Goal: Task Accomplishment & Management: Manage account settings

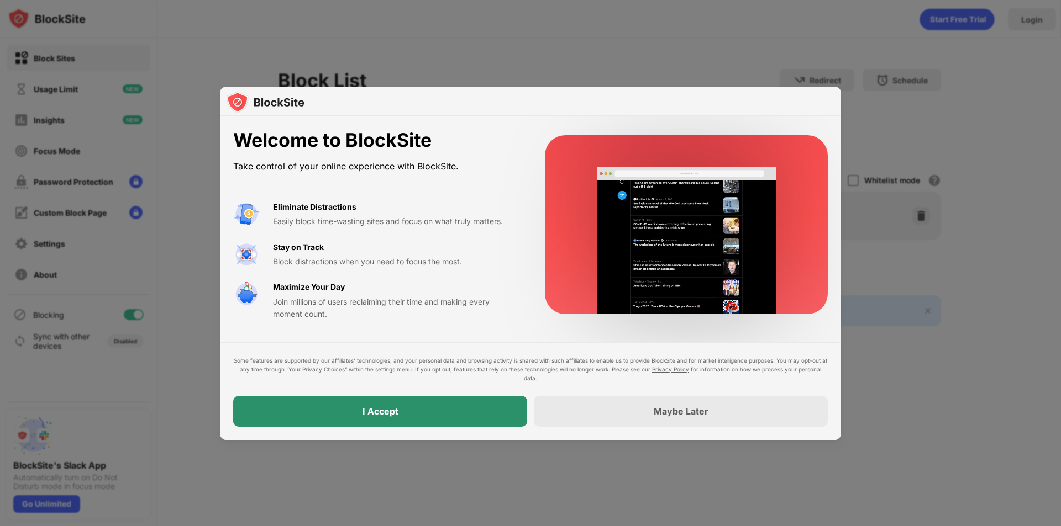
click at [449, 405] on div "I Accept" at bounding box center [380, 411] width 294 height 31
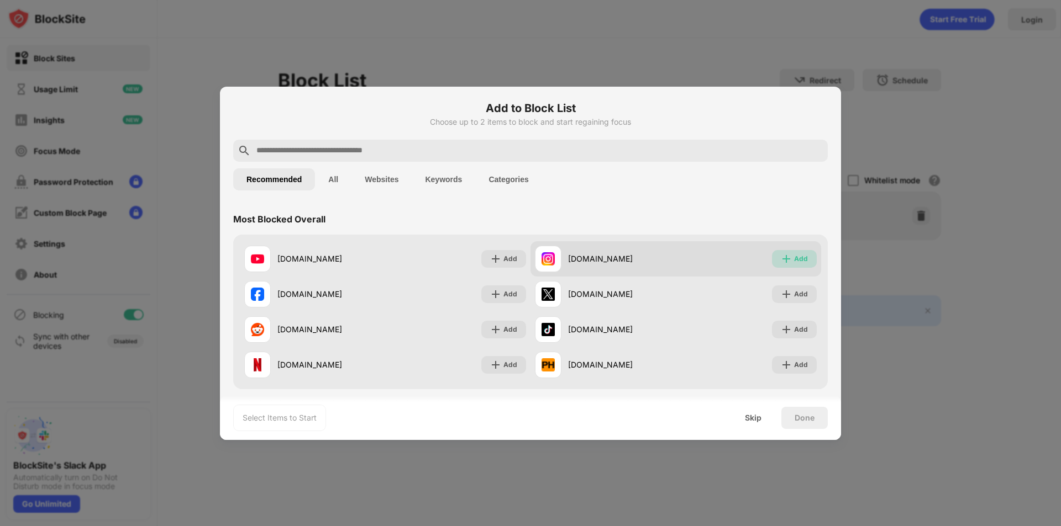
click at [794, 259] on div "Add" at bounding box center [801, 259] width 14 height 11
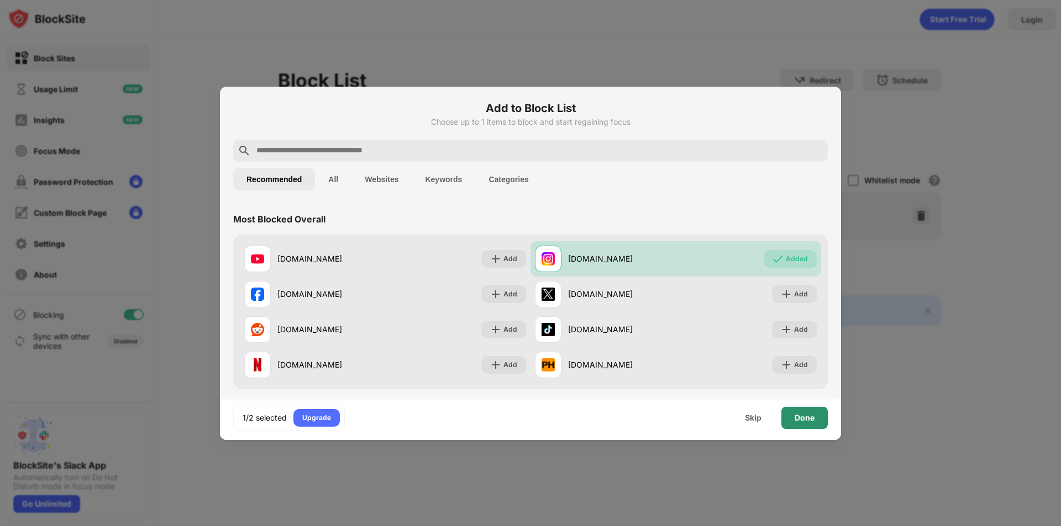
click at [804, 426] on div "Done" at bounding box center [804, 418] width 46 height 22
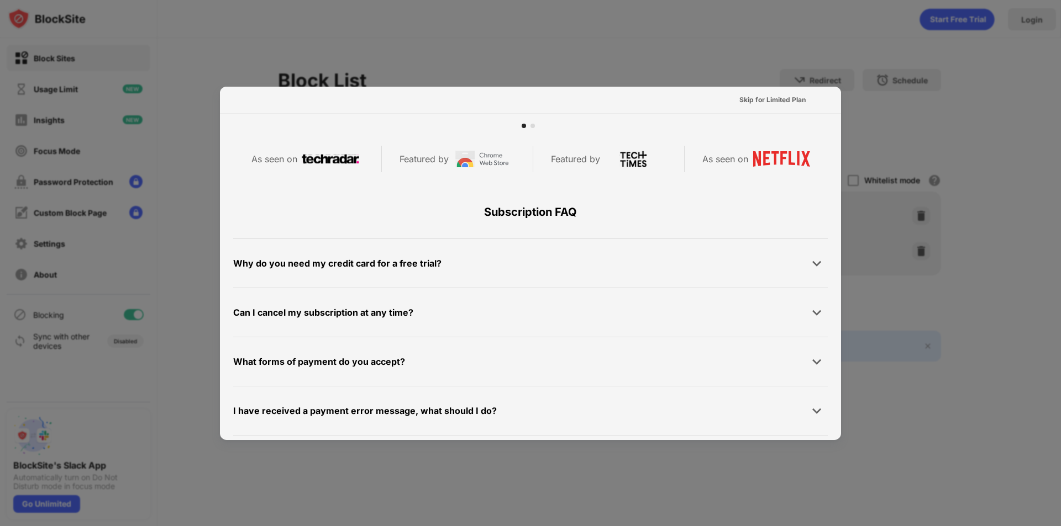
scroll to position [539, 0]
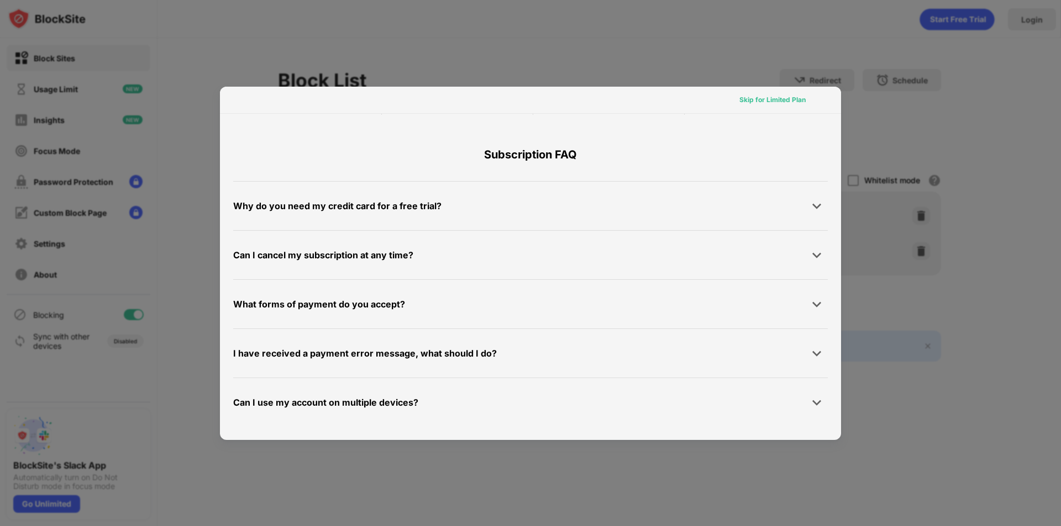
click at [769, 101] on div "Skip for Limited Plan" at bounding box center [772, 99] width 66 height 11
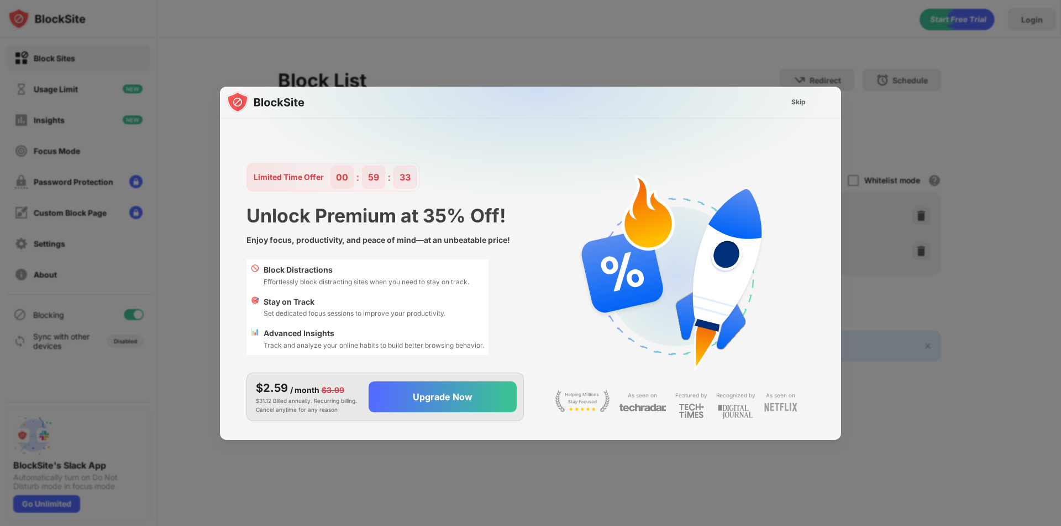
scroll to position [0, 0]
click at [793, 100] on div "Skip" at bounding box center [798, 102] width 14 height 11
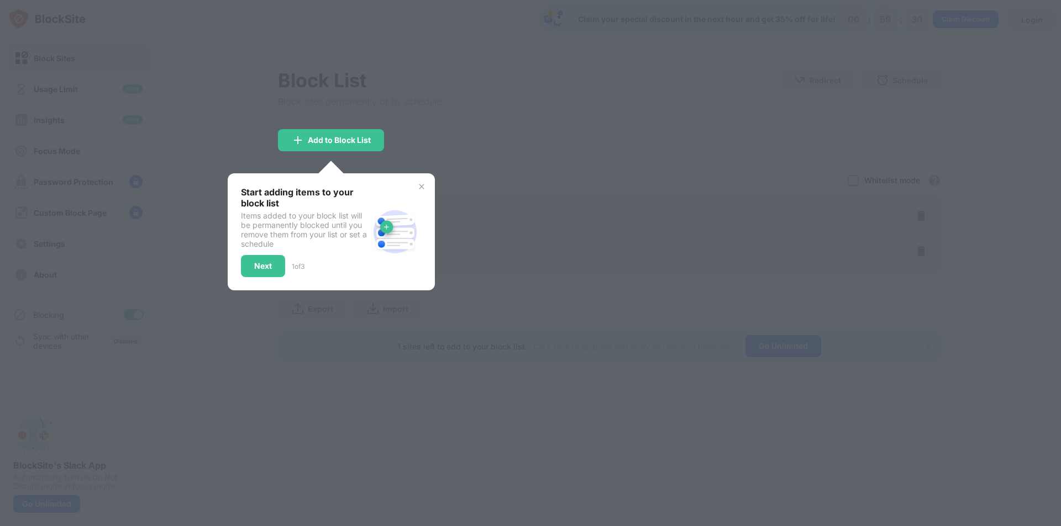
click at [424, 183] on img at bounding box center [421, 186] width 9 height 9
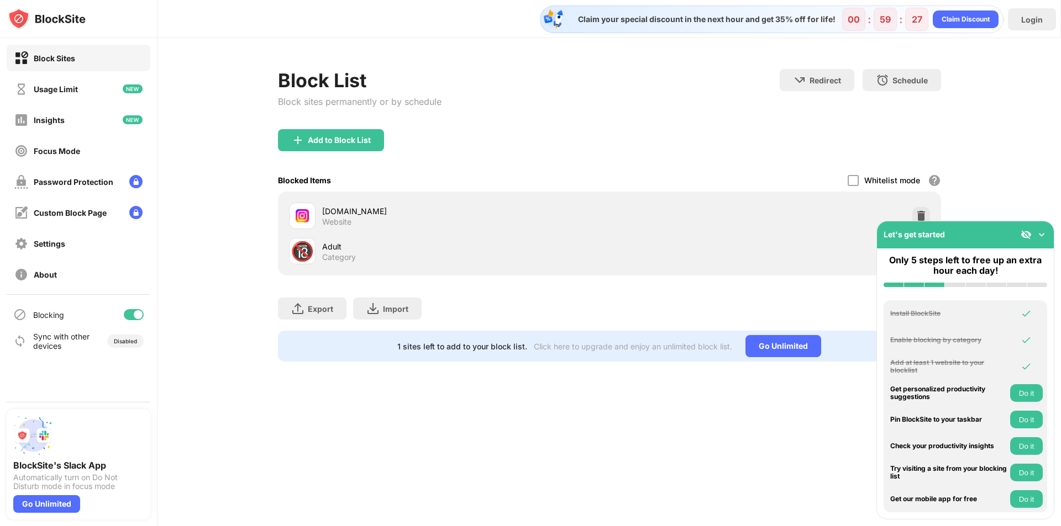
click at [1040, 236] on img at bounding box center [1041, 234] width 11 height 11
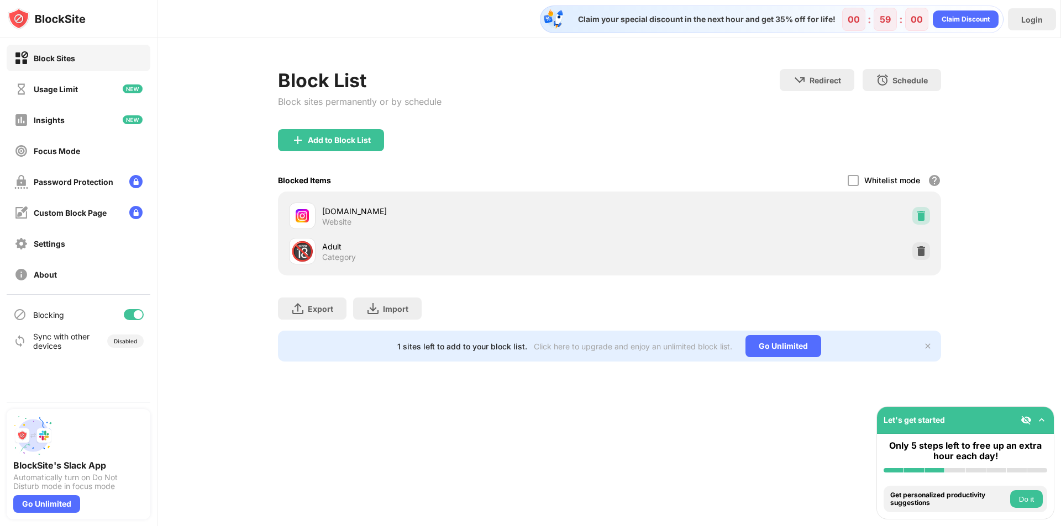
click at [926, 215] on img at bounding box center [920, 215] width 11 height 11
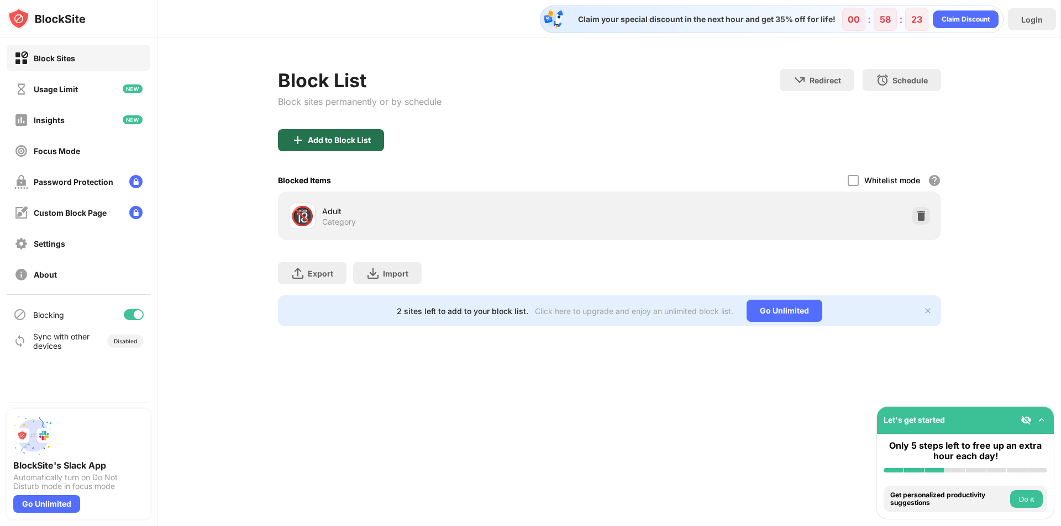
click at [367, 143] on div "Add to Block List" at bounding box center [339, 140] width 63 height 9
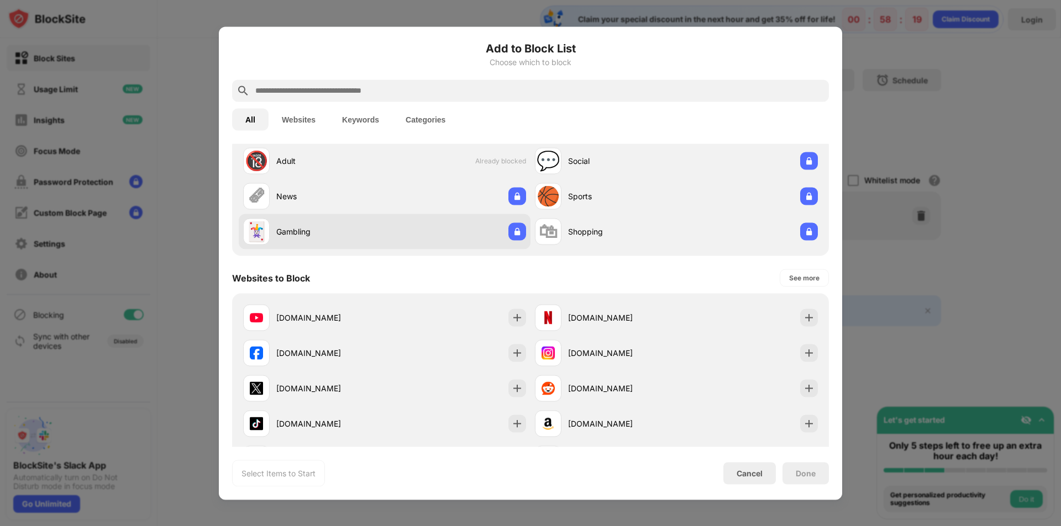
scroll to position [55, 0]
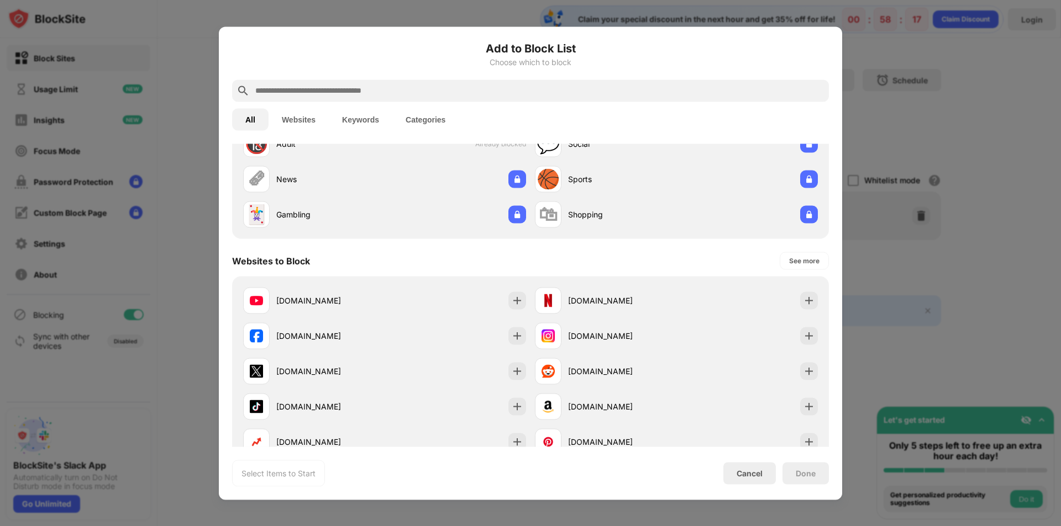
click at [983, 350] on div at bounding box center [530, 263] width 1061 height 526
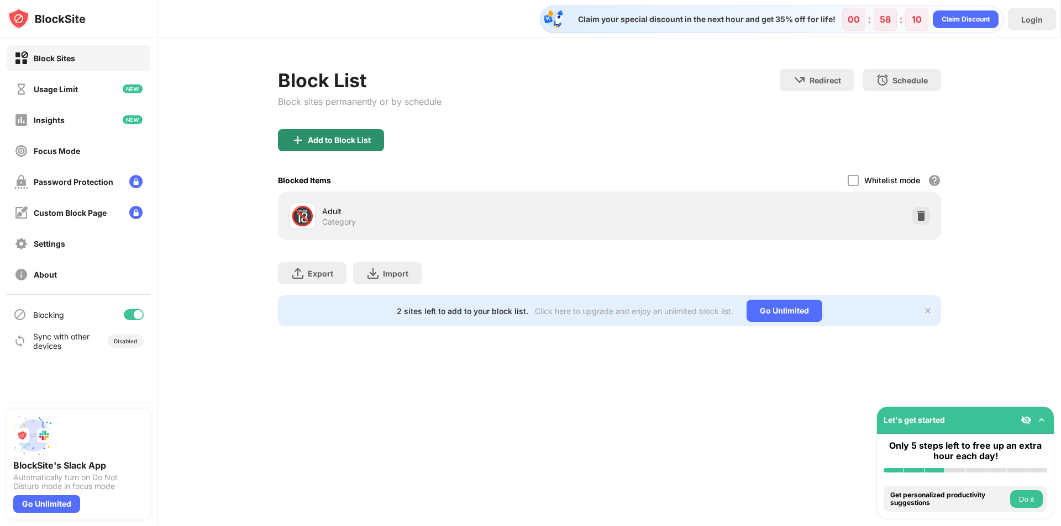
click at [351, 136] on div "Add to Block List" at bounding box center [339, 140] width 63 height 9
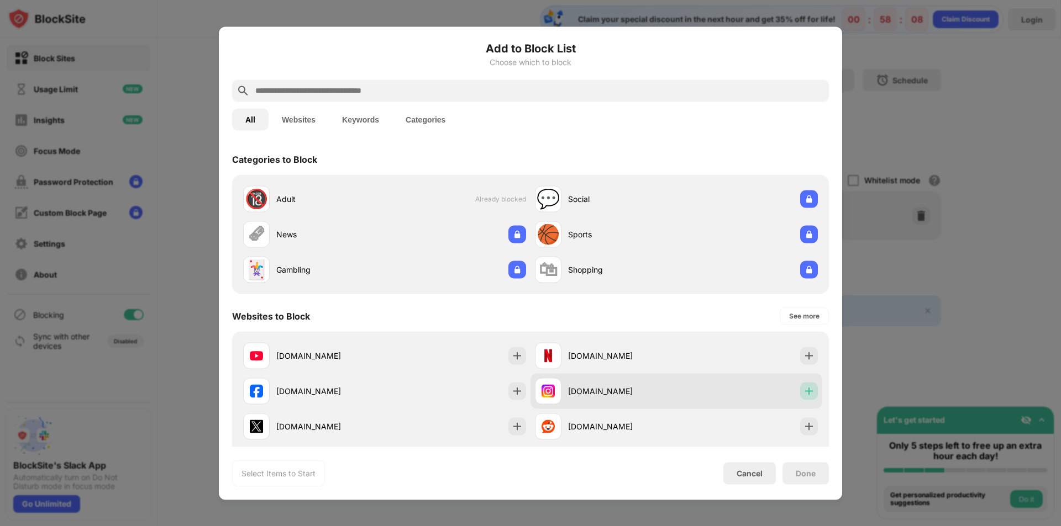
click at [803, 392] on img at bounding box center [808, 391] width 11 height 11
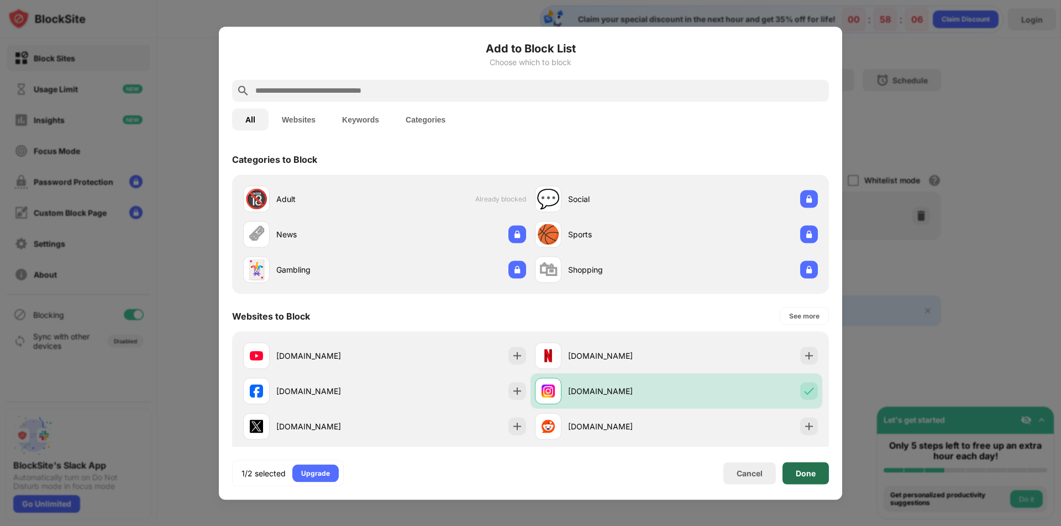
click at [798, 478] on div "Done" at bounding box center [805, 473] width 46 height 22
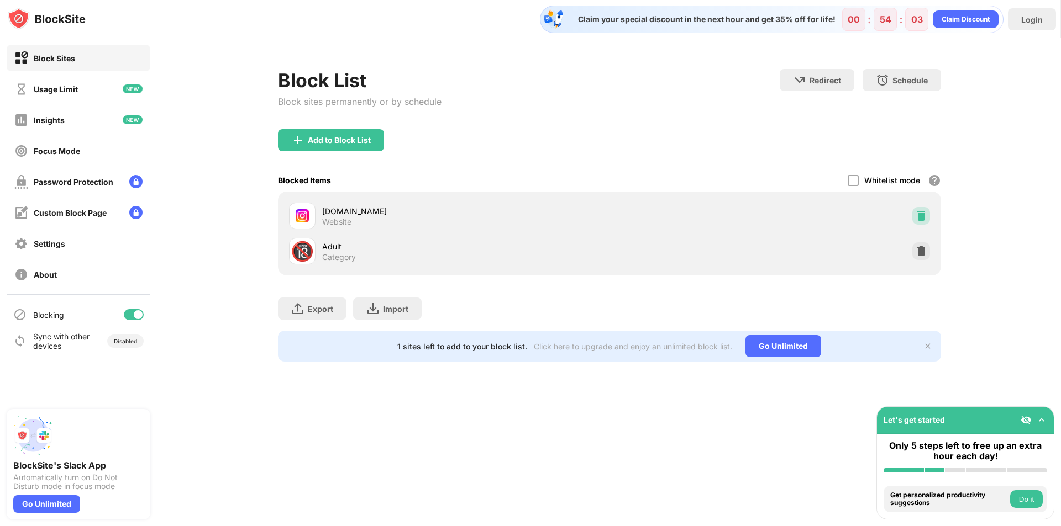
click at [919, 213] on img at bounding box center [920, 215] width 11 height 11
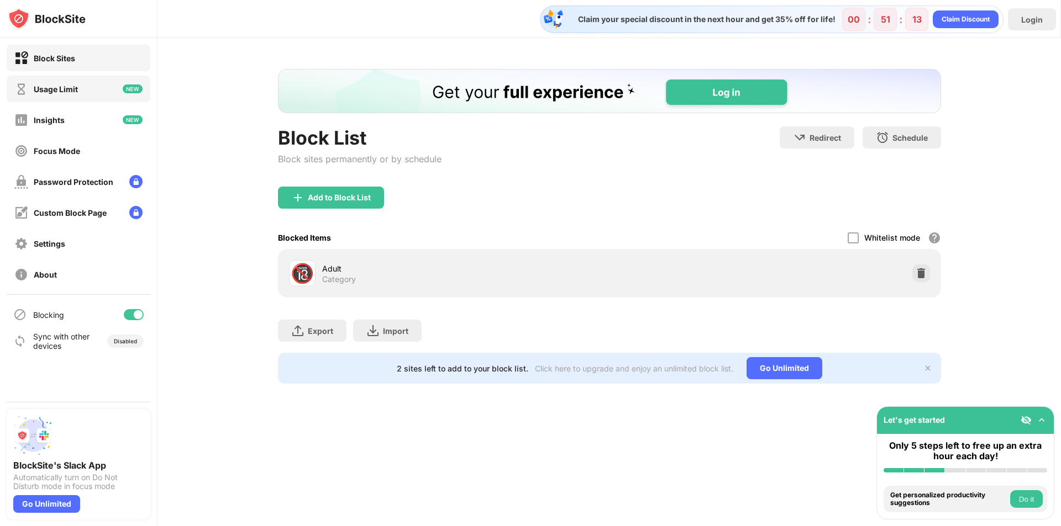
click at [123, 92] on img at bounding box center [133, 89] width 20 height 9
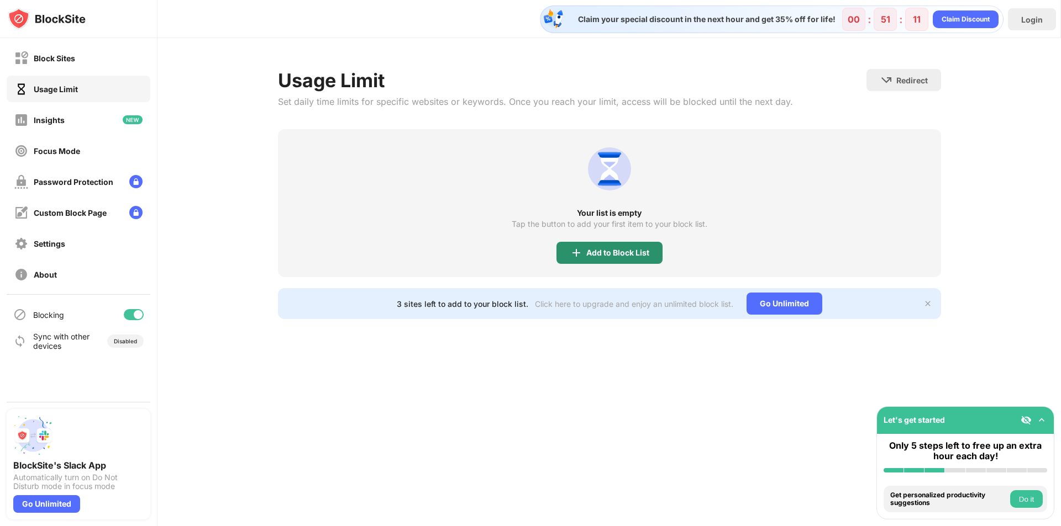
click at [614, 247] on div "Add to Block List" at bounding box center [609, 253] width 106 height 22
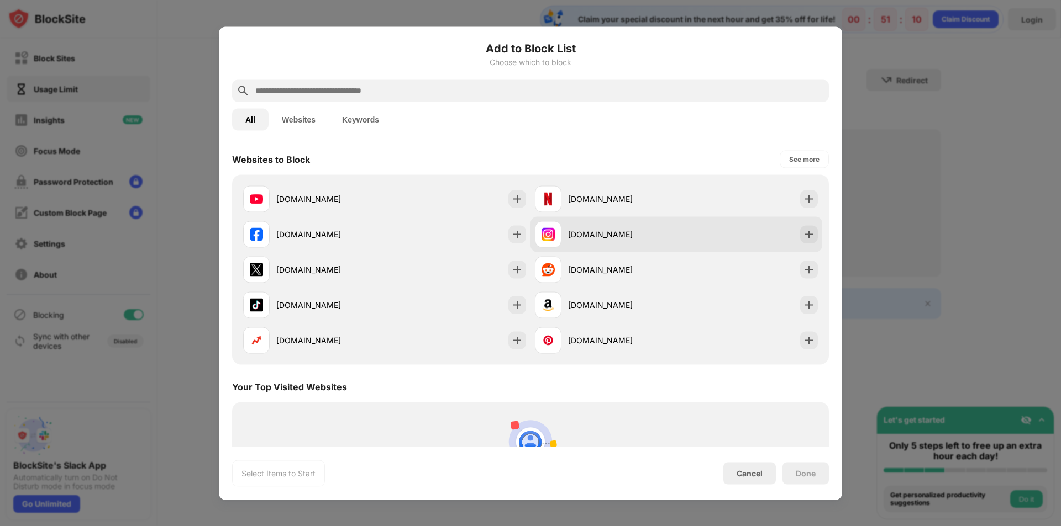
click at [803, 235] on img at bounding box center [808, 234] width 11 height 11
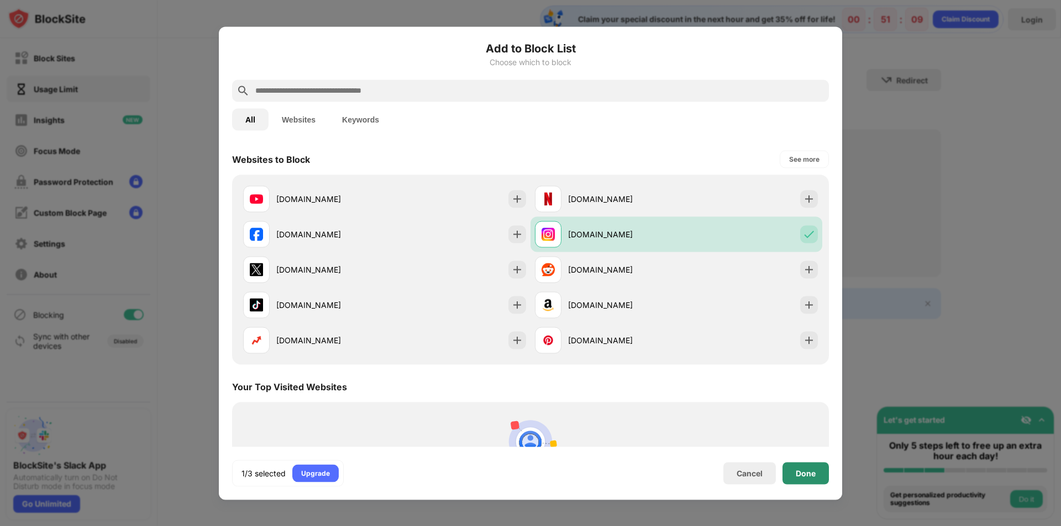
click at [803, 470] on div "Done" at bounding box center [805, 473] width 20 height 9
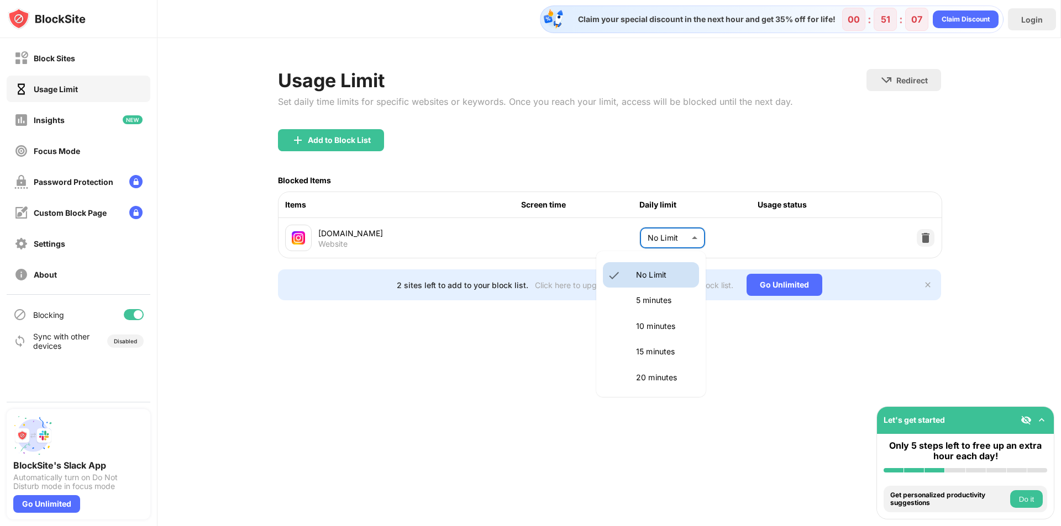
click at [677, 242] on body "Block Sites Usage Limit Insights Focus Mode Password Protection Custom Block Pa…" at bounding box center [530, 263] width 1061 height 526
click at [661, 370] on li "20 minutes" at bounding box center [651, 377] width 96 height 25
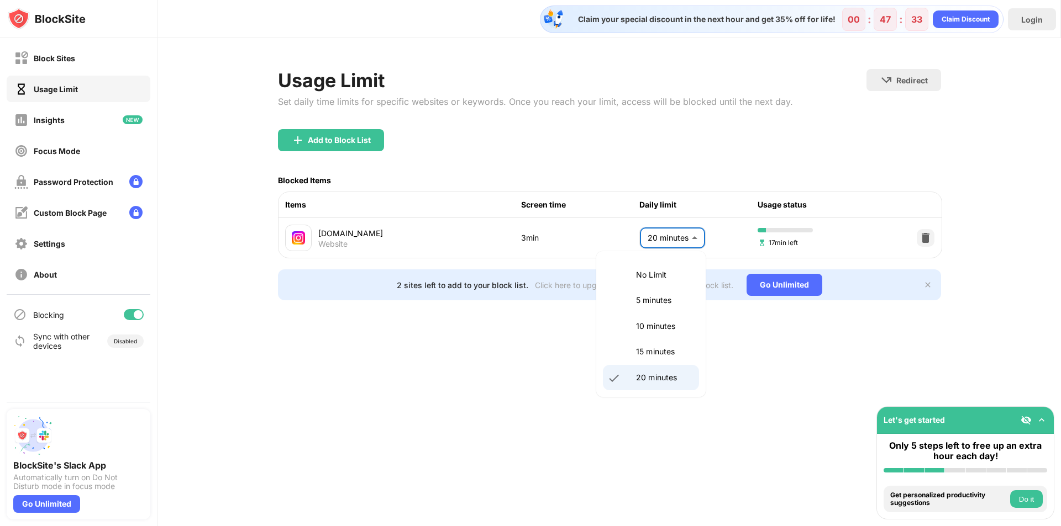
click at [665, 242] on body "Block Sites Usage Limit Insights Focus Mode Password Protection Custom Block Pa…" at bounding box center [530, 263] width 1061 height 526
click at [647, 291] on li "5 minutes" at bounding box center [651, 300] width 96 height 25
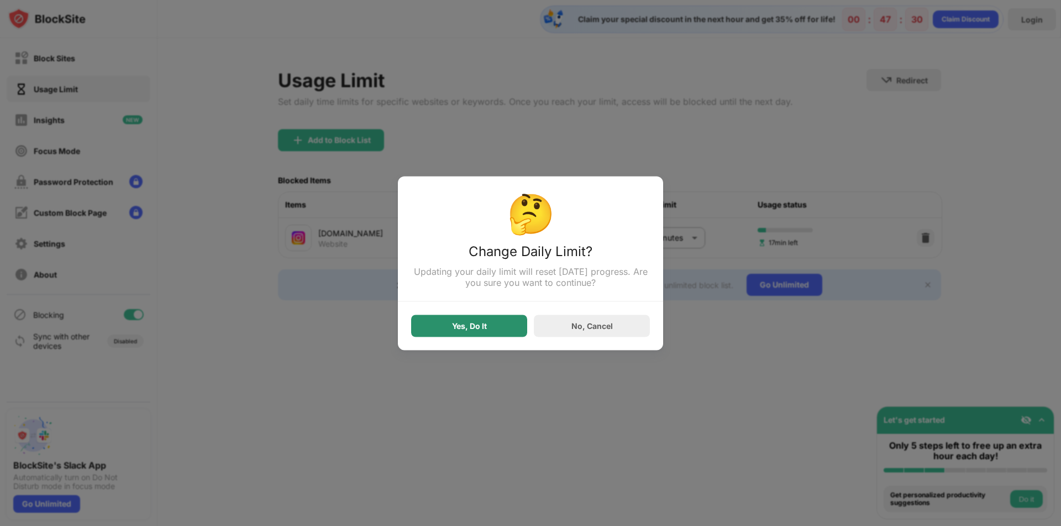
click at [508, 326] on div "Yes, Do It" at bounding box center [469, 326] width 116 height 22
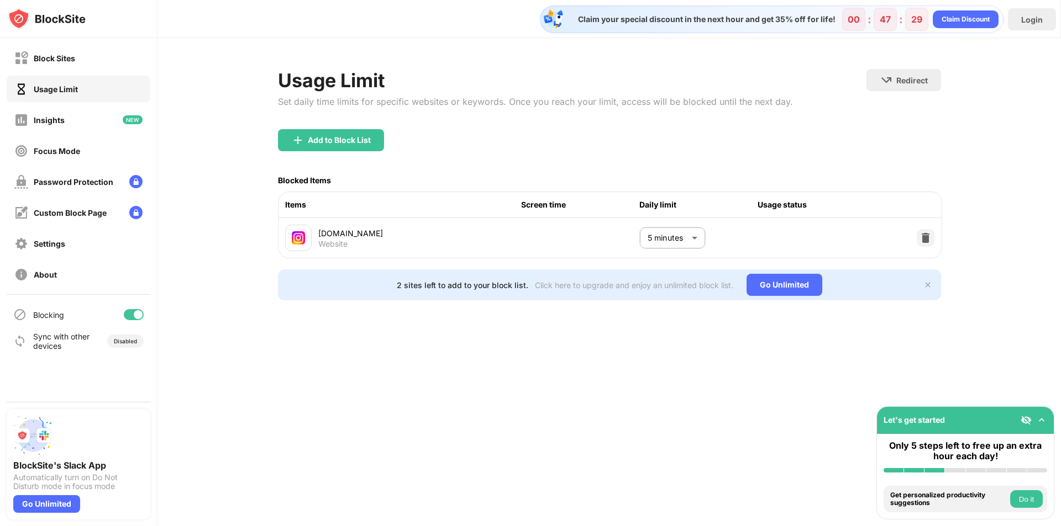
click at [694, 237] on body "Block Sites Usage Limit Insights Focus Mode Password Protection Custom Block Pa…" at bounding box center [530, 263] width 1061 height 526
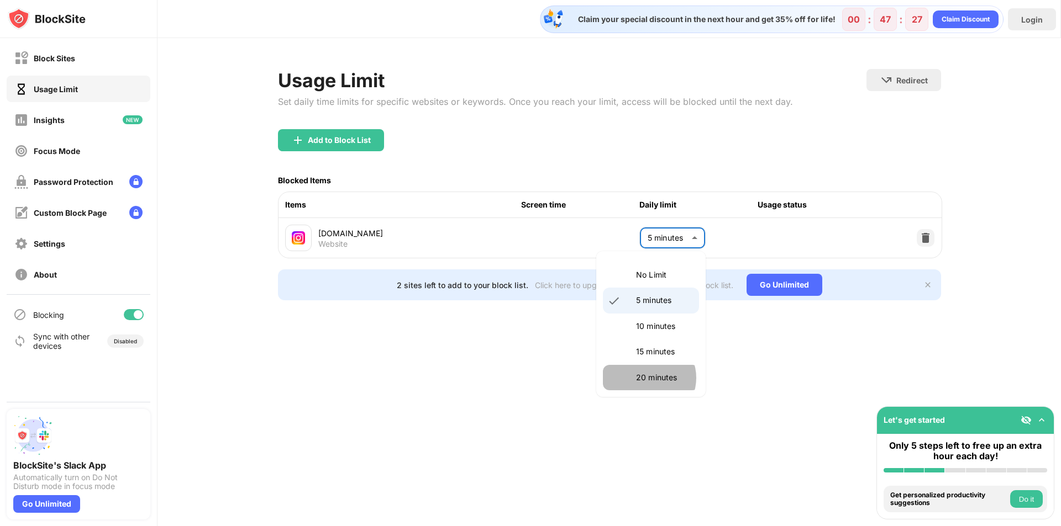
click at [648, 378] on p "20 minutes" at bounding box center [664, 378] width 56 height 12
type input "**"
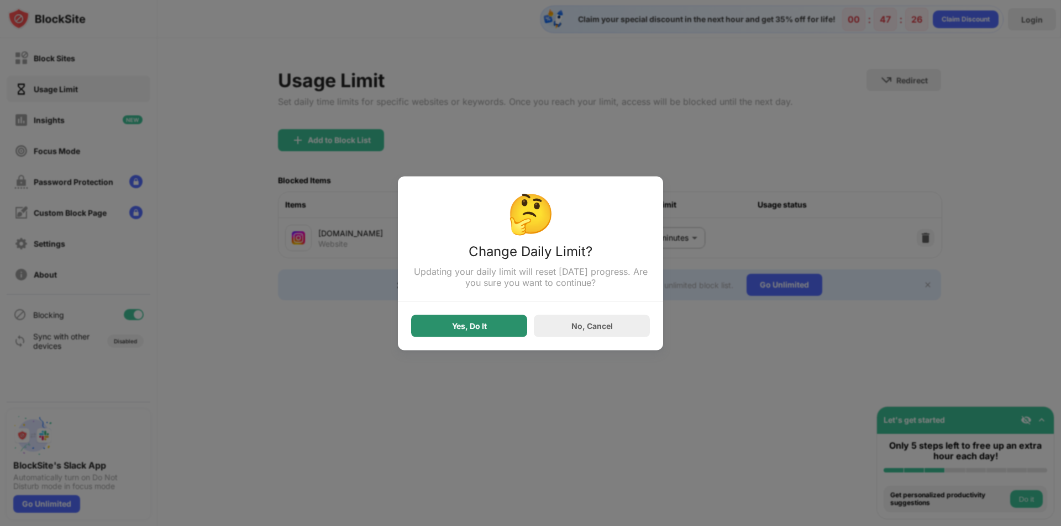
click at [499, 330] on div "Yes, Do It" at bounding box center [469, 326] width 116 height 22
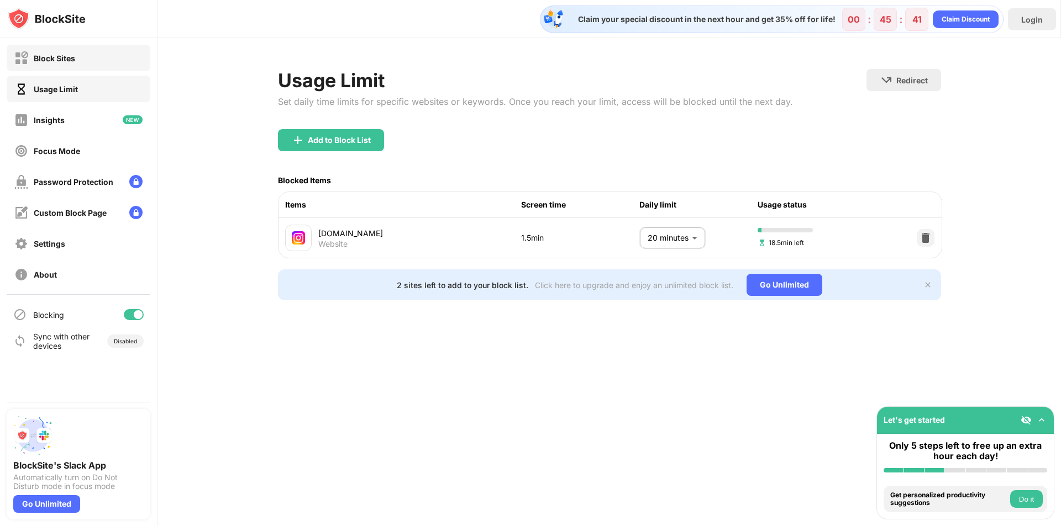
click at [64, 63] on div "Block Sites" at bounding box center [44, 58] width 61 height 14
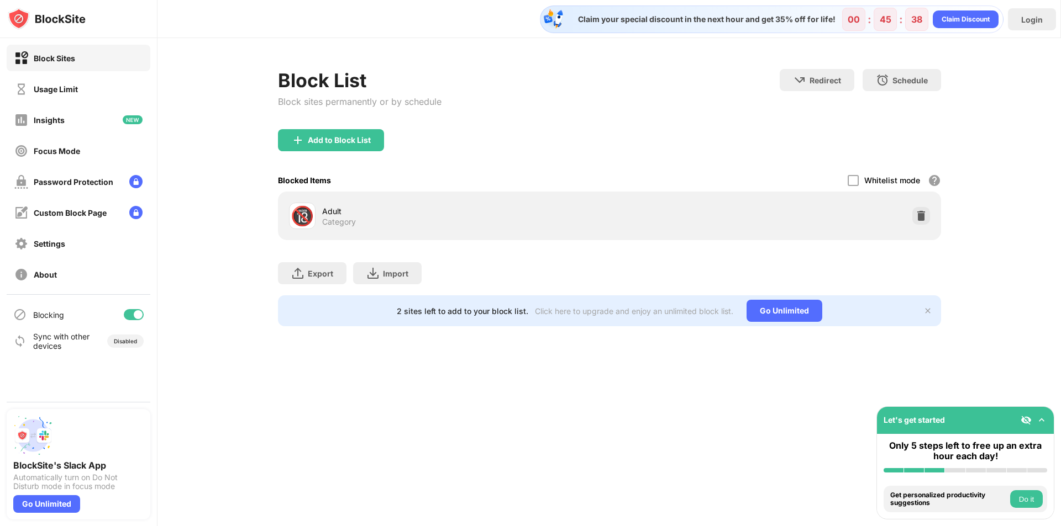
click at [345, 149] on div "Add to Block List" at bounding box center [331, 140] width 106 height 22
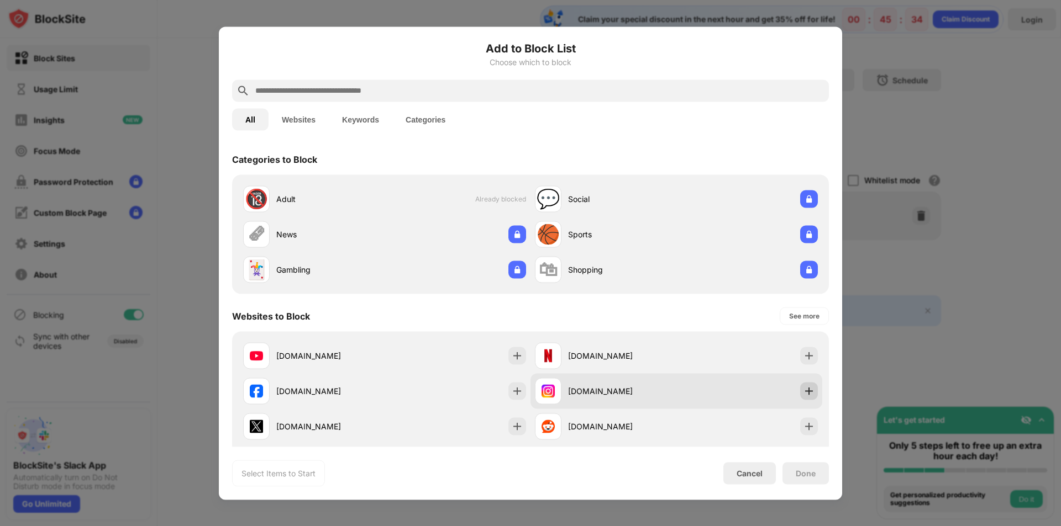
click at [803, 390] on img at bounding box center [808, 391] width 11 height 11
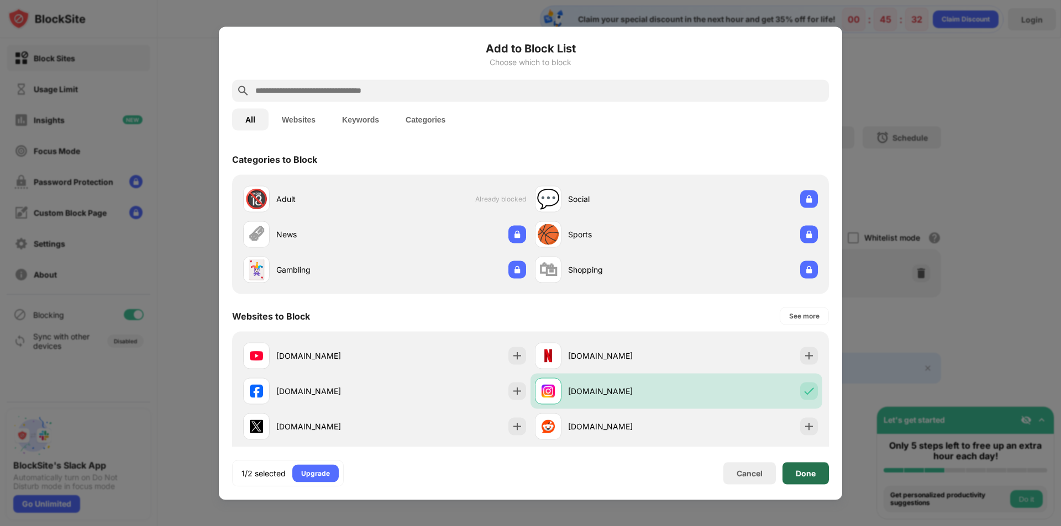
click at [792, 472] on div "Done" at bounding box center [805, 473] width 46 height 22
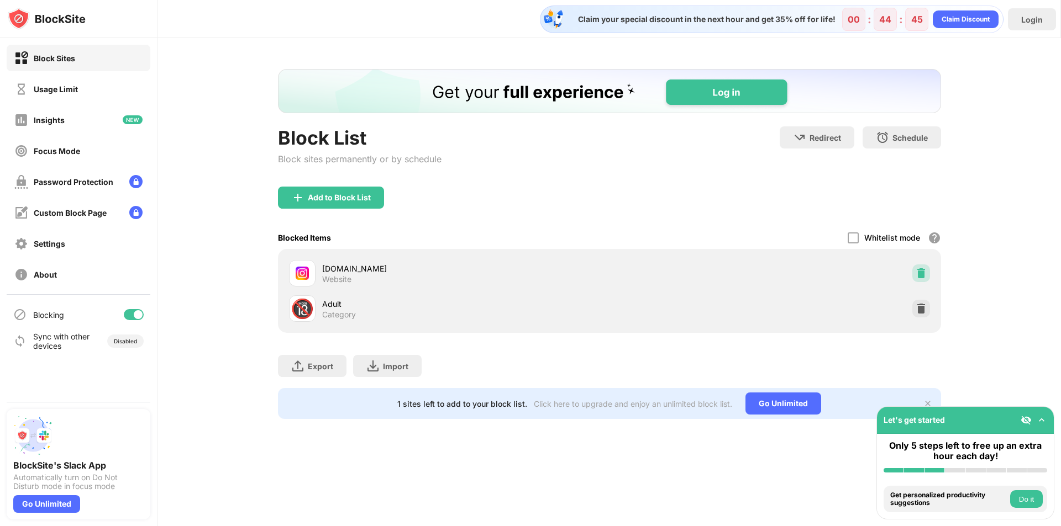
click at [921, 273] on img at bounding box center [920, 273] width 11 height 11
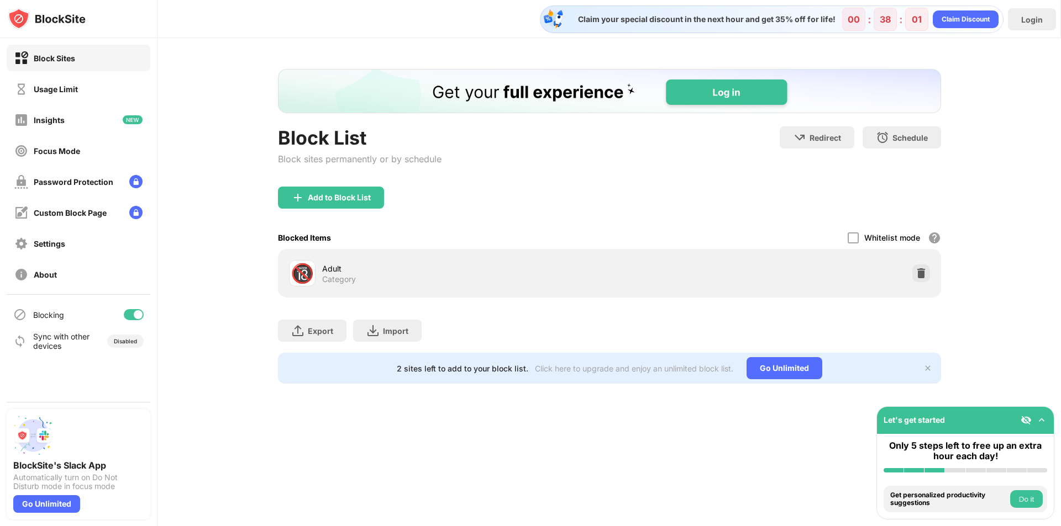
click at [362, 203] on div "Add to Block List" at bounding box center [331, 198] width 106 height 22
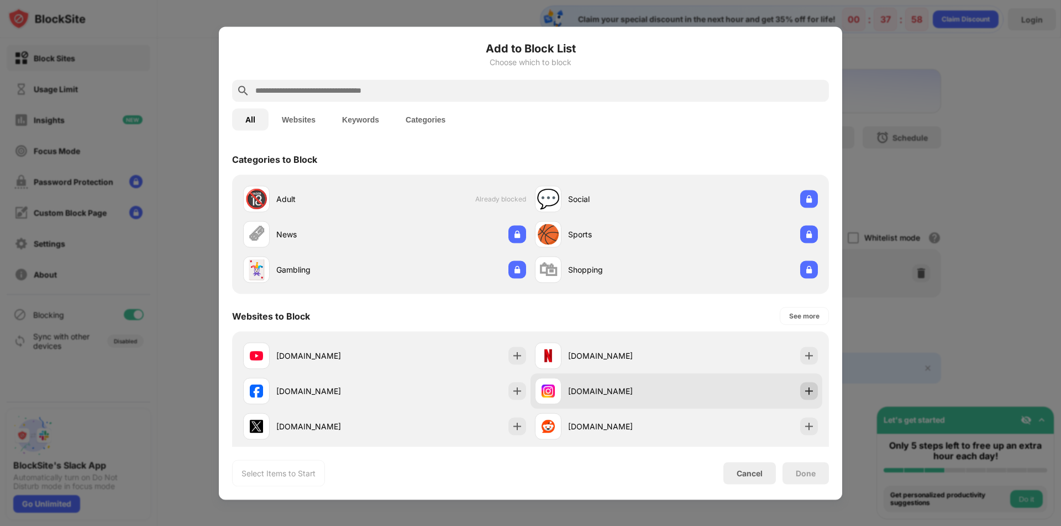
click at [805, 398] on div at bounding box center [809, 391] width 18 height 18
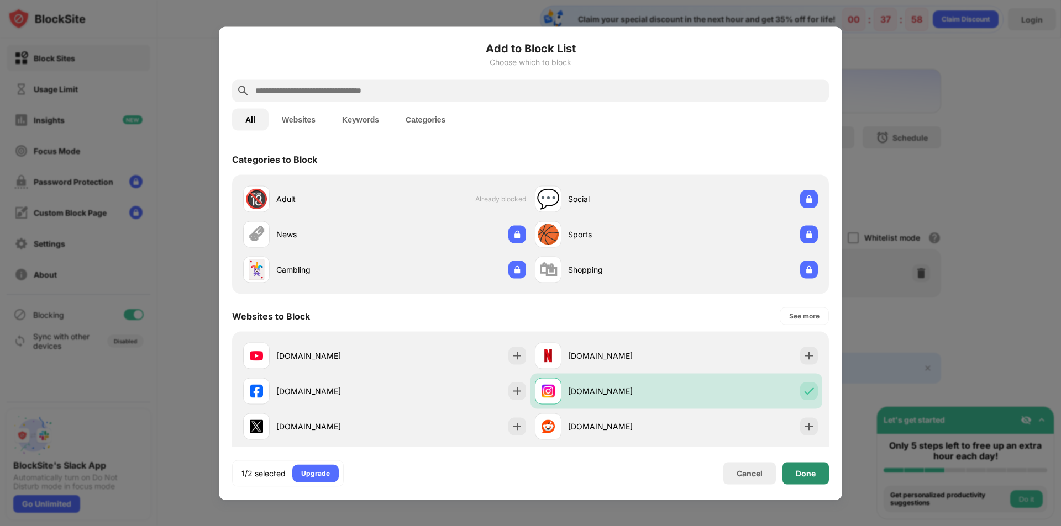
click at [810, 465] on div "Done" at bounding box center [805, 473] width 46 height 22
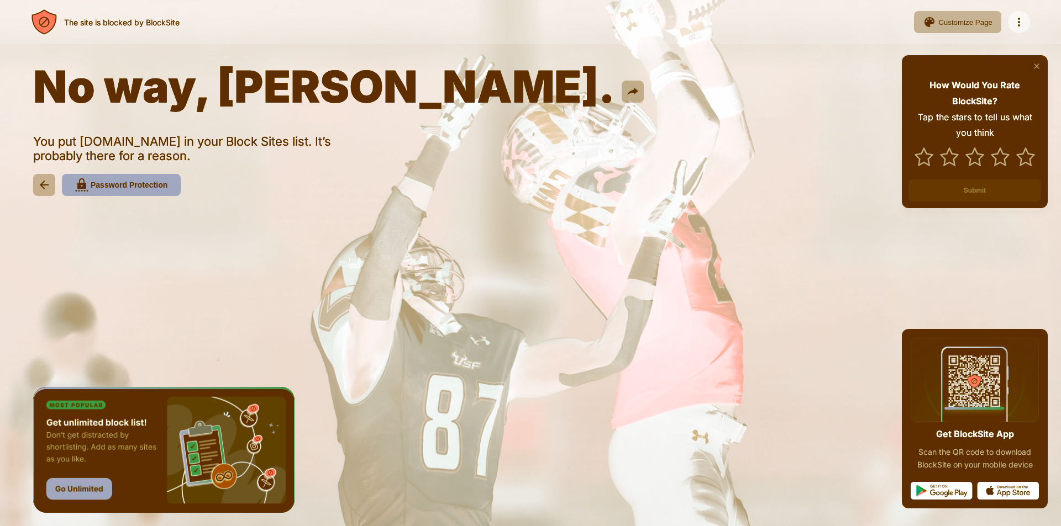
click at [959, 36] on div "The site is blocked by BlockSite Customize Page Edit Block List Redirect Custom…" at bounding box center [530, 22] width 1061 height 44
click at [940, 24] on div "Customize Page" at bounding box center [965, 22] width 54 height 8
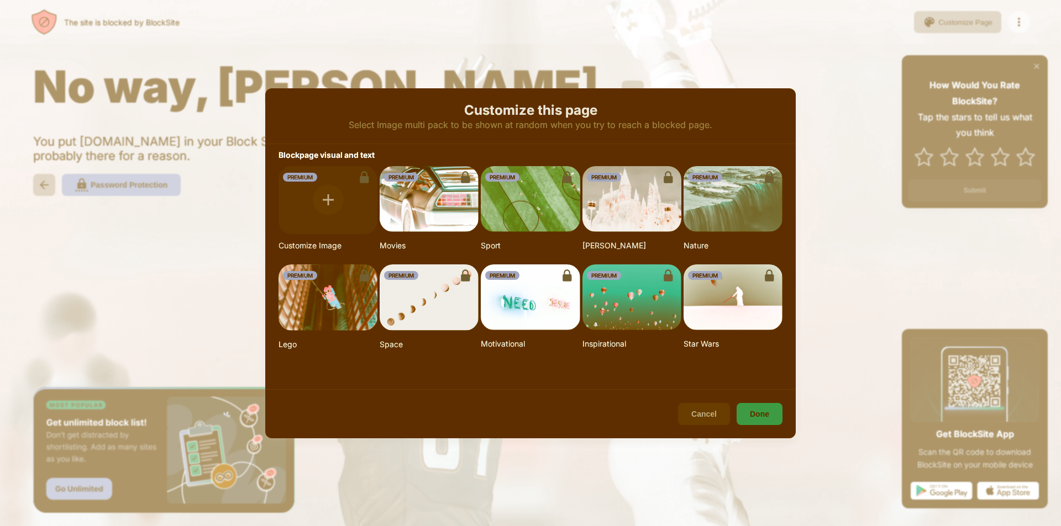
click at [288, 80] on div at bounding box center [530, 263] width 1061 height 526
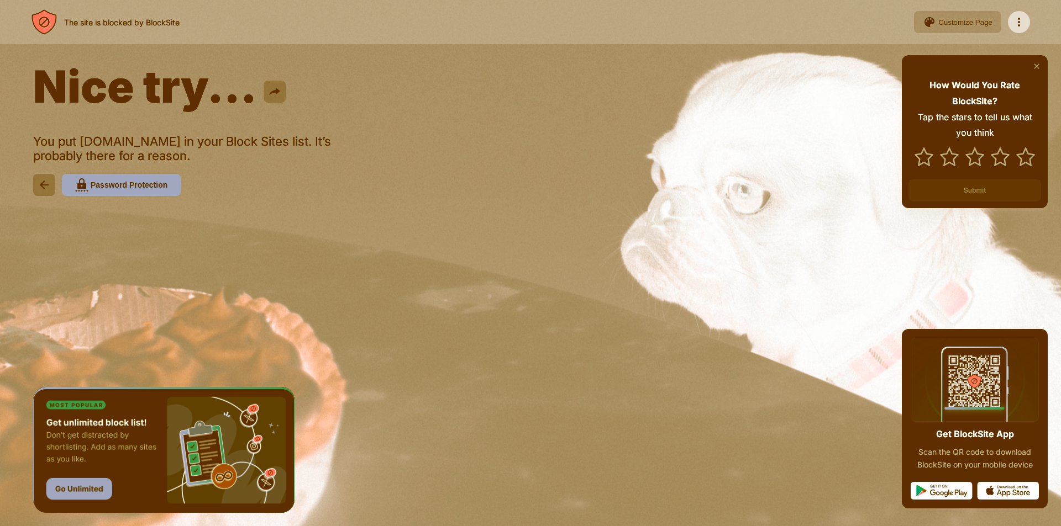
click at [947, 20] on div "Customize Page" at bounding box center [965, 22] width 54 height 8
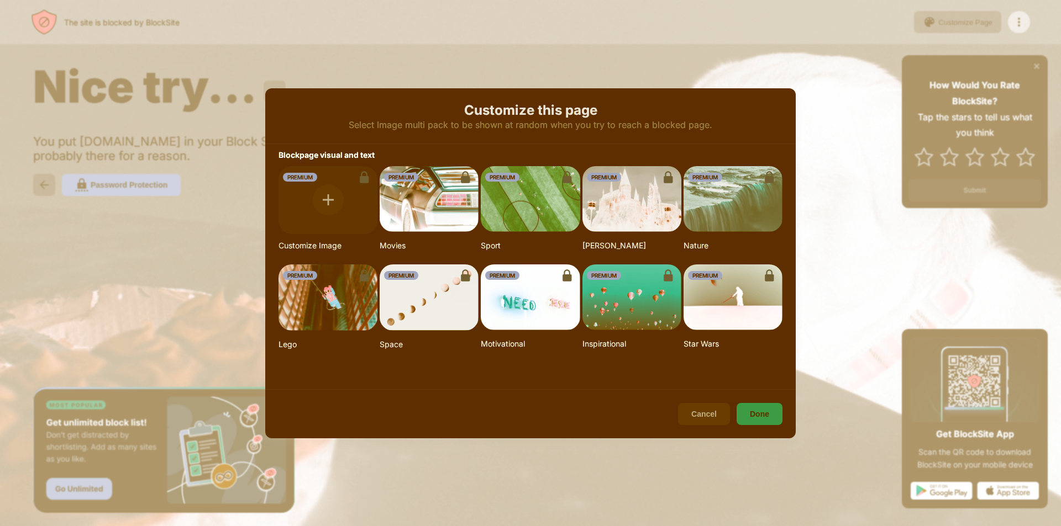
click at [832, 99] on div at bounding box center [530, 263] width 1061 height 526
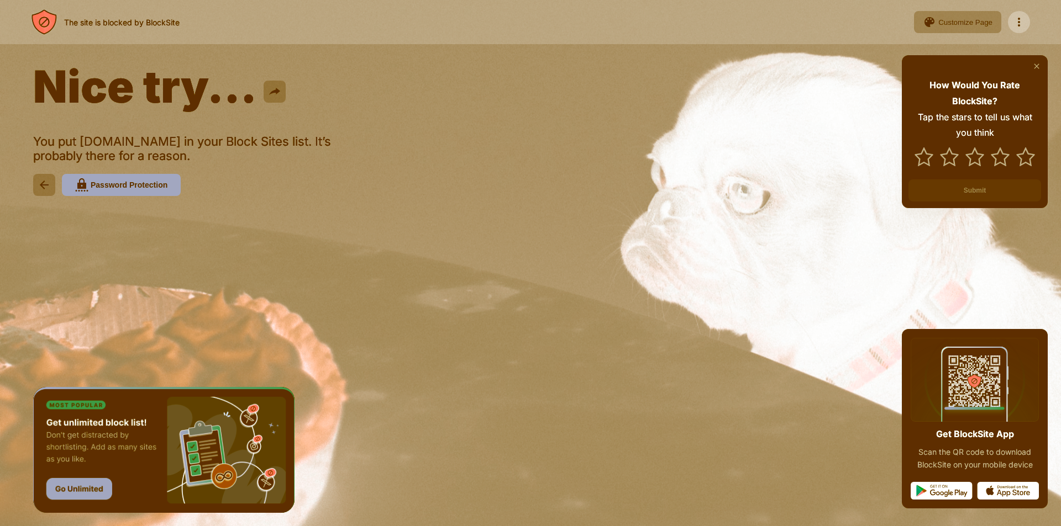
click at [1015, 19] on div at bounding box center [1019, 22] width 22 height 22
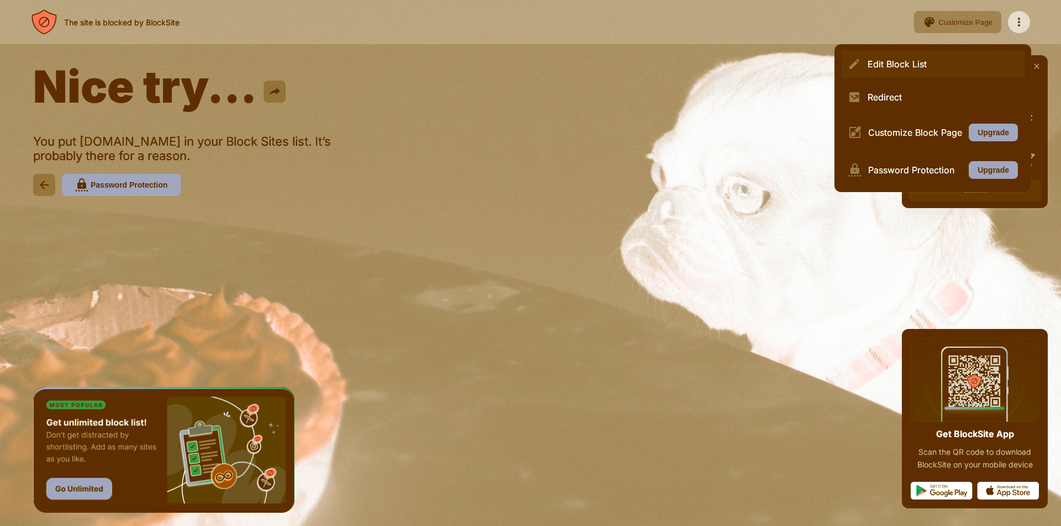
click at [904, 71] on div "Edit Block List" at bounding box center [932, 64] width 183 height 27
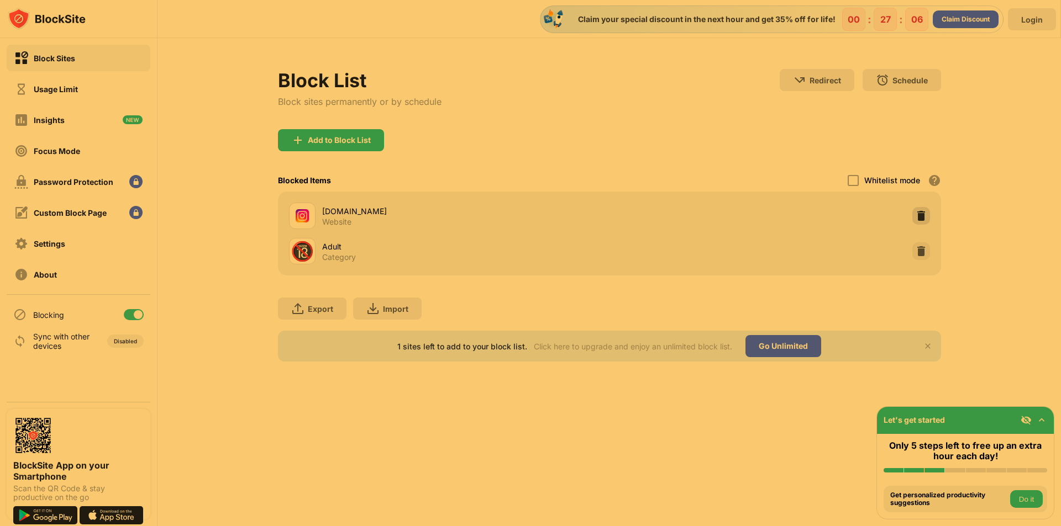
click at [919, 218] on img at bounding box center [920, 215] width 11 height 11
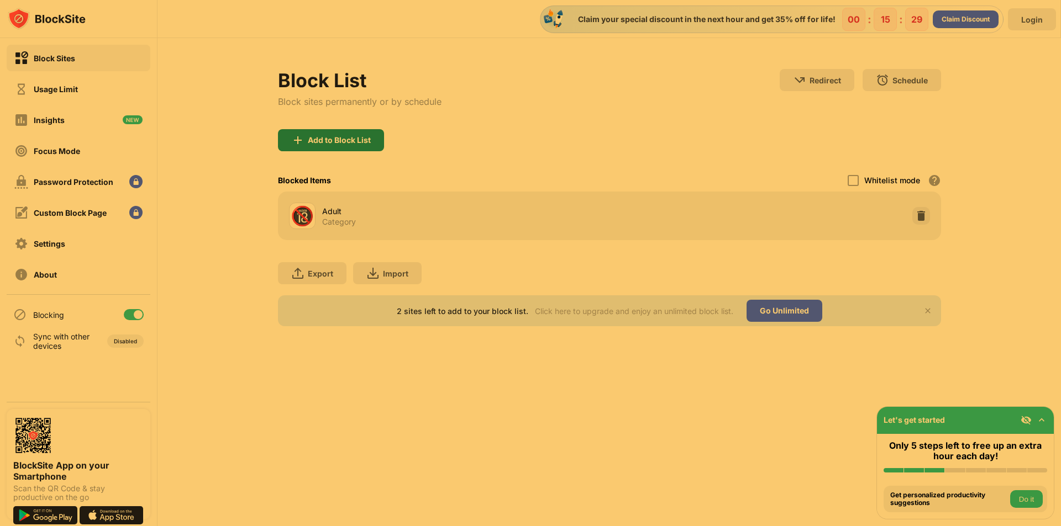
click at [346, 141] on div "Add to Block List" at bounding box center [339, 140] width 63 height 9
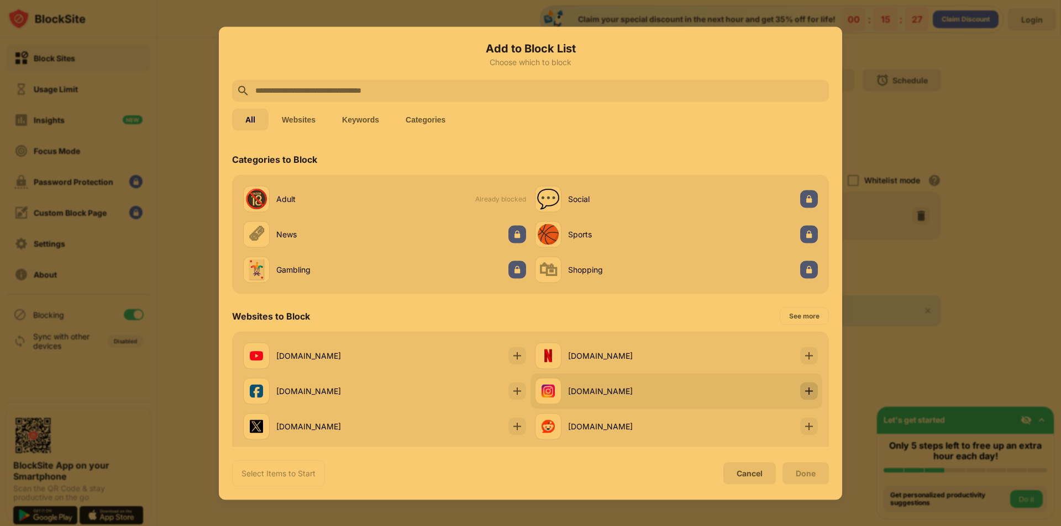
click at [803, 389] on img at bounding box center [808, 391] width 11 height 11
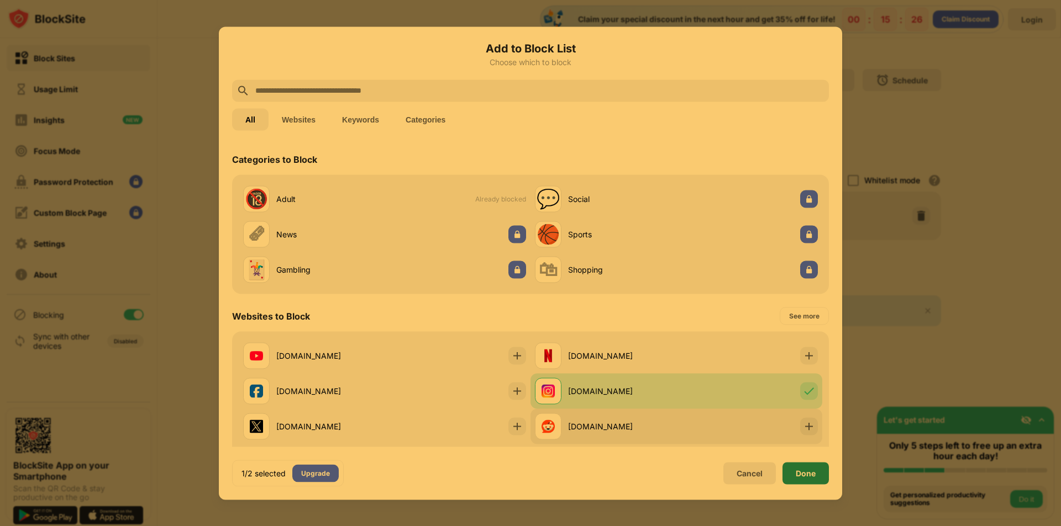
click at [800, 472] on div "Done" at bounding box center [805, 473] width 20 height 9
